Goal: Task Accomplishment & Management: Manage account settings

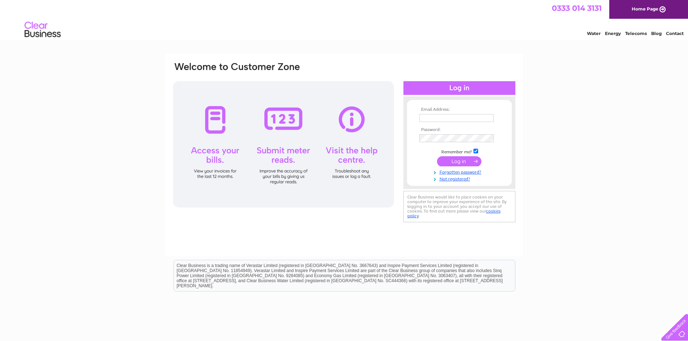
click at [430, 113] on td at bounding box center [459, 118] width 84 height 12
click at [431, 117] on input "text" at bounding box center [456, 118] width 75 height 9
type input "jamalclayton99@gmail.com"
click at [437, 157] on input "submit" at bounding box center [459, 162] width 44 height 10
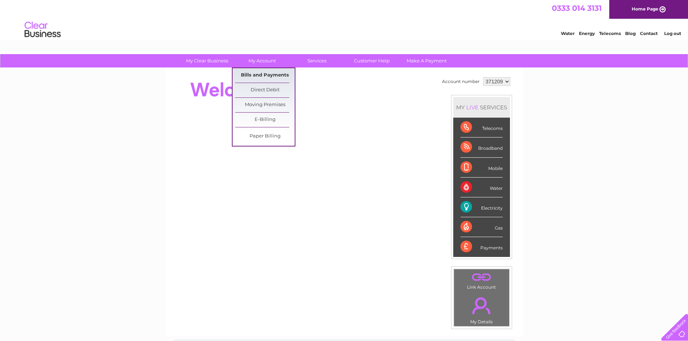
click at [269, 73] on link "Bills and Payments" at bounding box center [265, 75] width 60 height 14
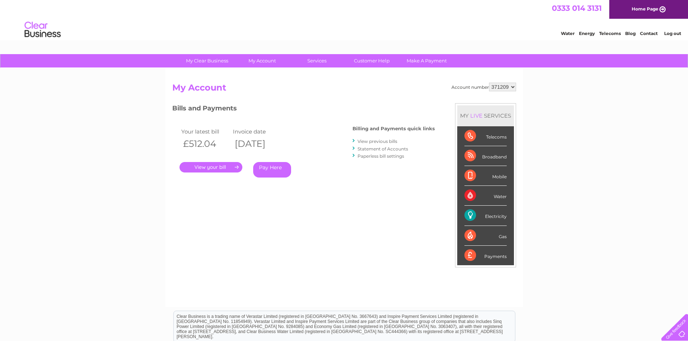
click at [215, 172] on link "." at bounding box center [210, 167] width 63 height 10
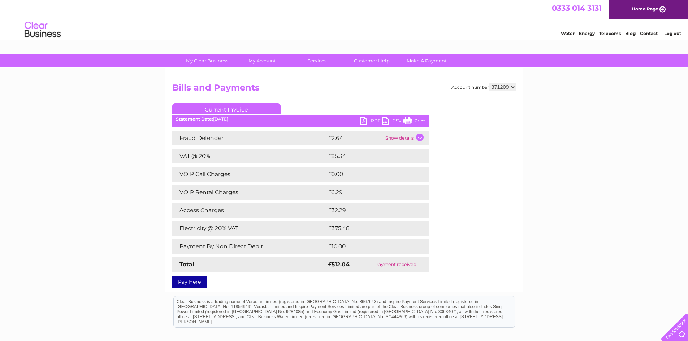
click at [372, 117] on link "PDF" at bounding box center [371, 122] width 22 height 10
